Goal: Find specific page/section: Find specific page/section

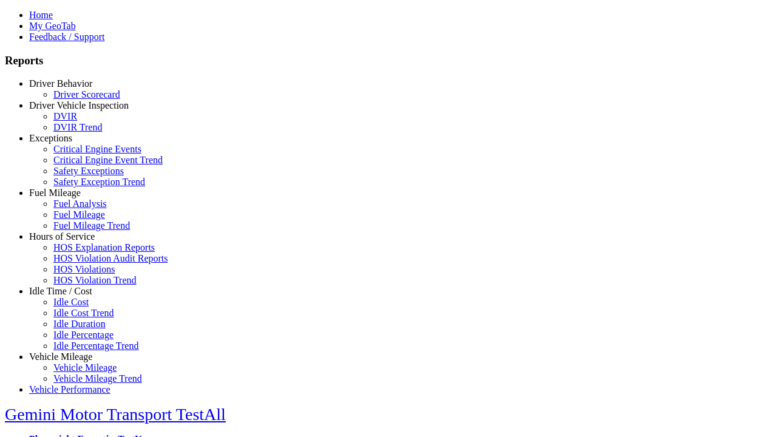
click at [70, 242] on link "Hours of Service" at bounding box center [62, 236] width 66 height 10
click at [79, 285] on link "HOS Violation Trend" at bounding box center [94, 280] width 83 height 10
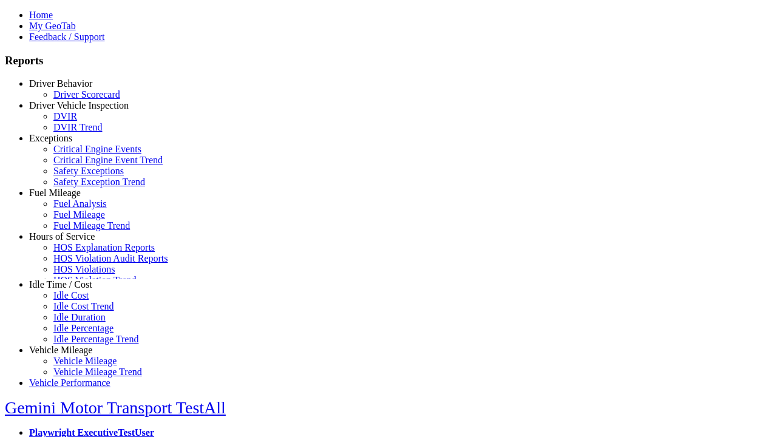
select select "**********"
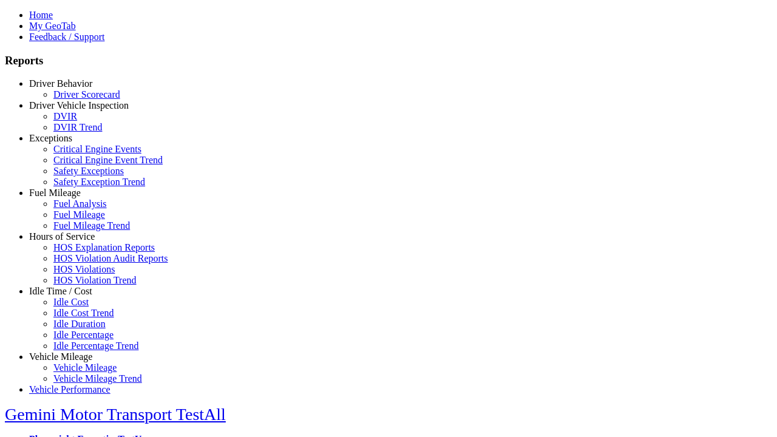
type input "**********"
